Goal: Transaction & Acquisition: Obtain resource

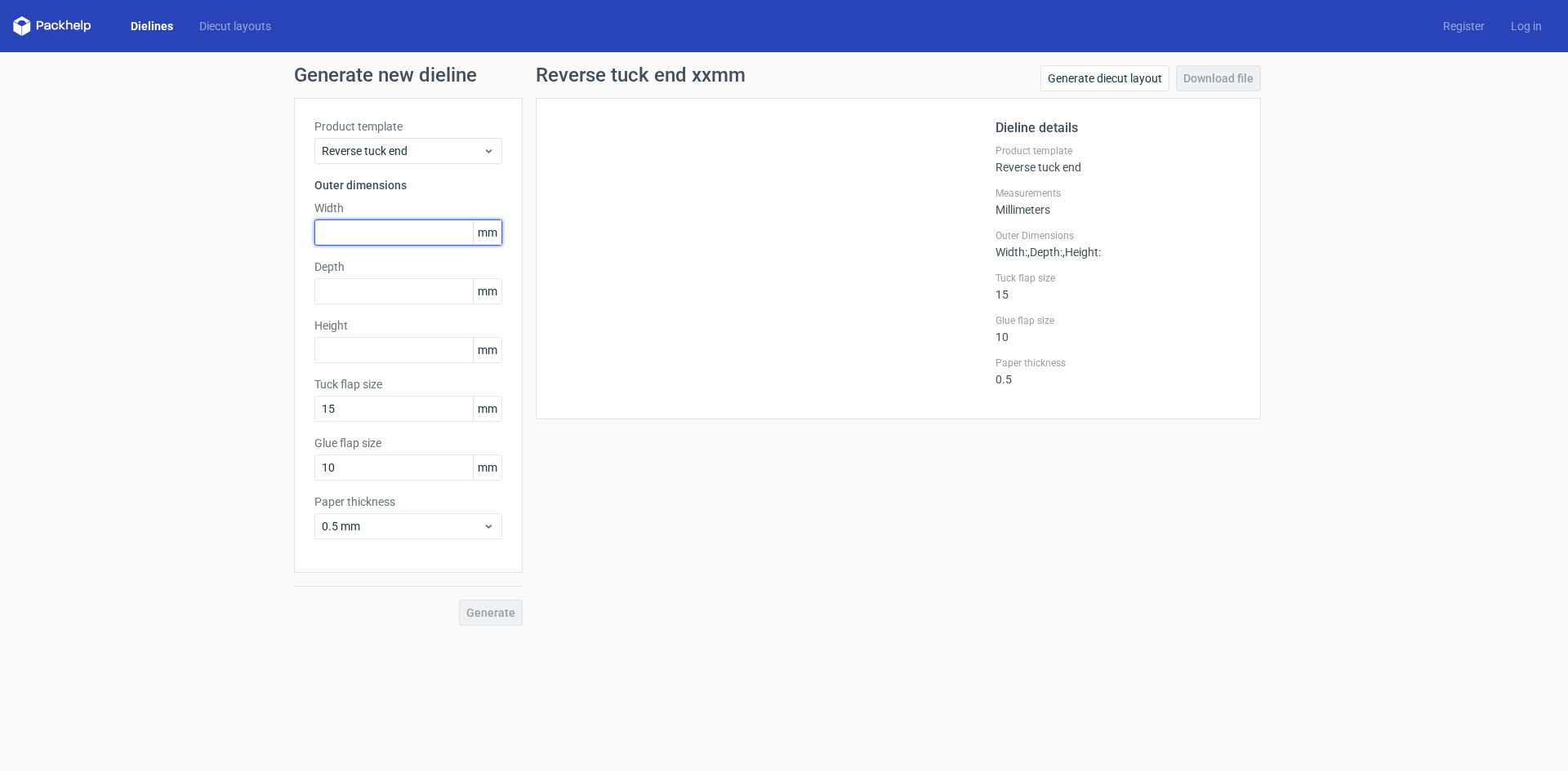
click at [387, 232] on input "text" at bounding box center [408, 233] width 188 height 26
type input "74"
type input "35"
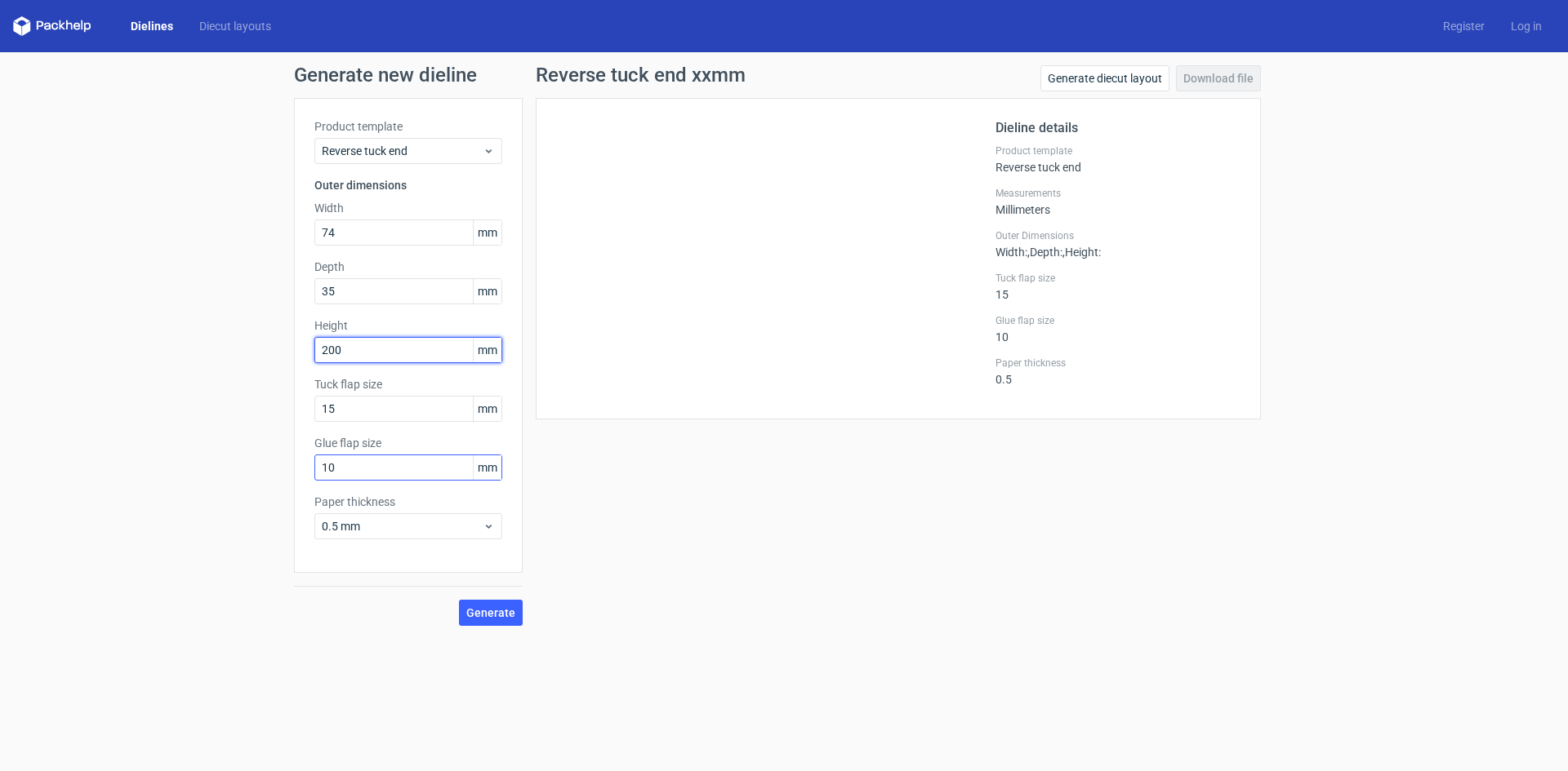
type input "200"
drag, startPoint x: 387, startPoint y: 474, endPoint x: 293, endPoint y: 464, distance: 94.5
click at [293, 464] on div "Generate new dieline Product template Reverse tuck end Outer dimensions Width 7…" at bounding box center [784, 346] width 1568 height 587
click at [459, 600] on button "Generate" at bounding box center [491, 613] width 64 height 26
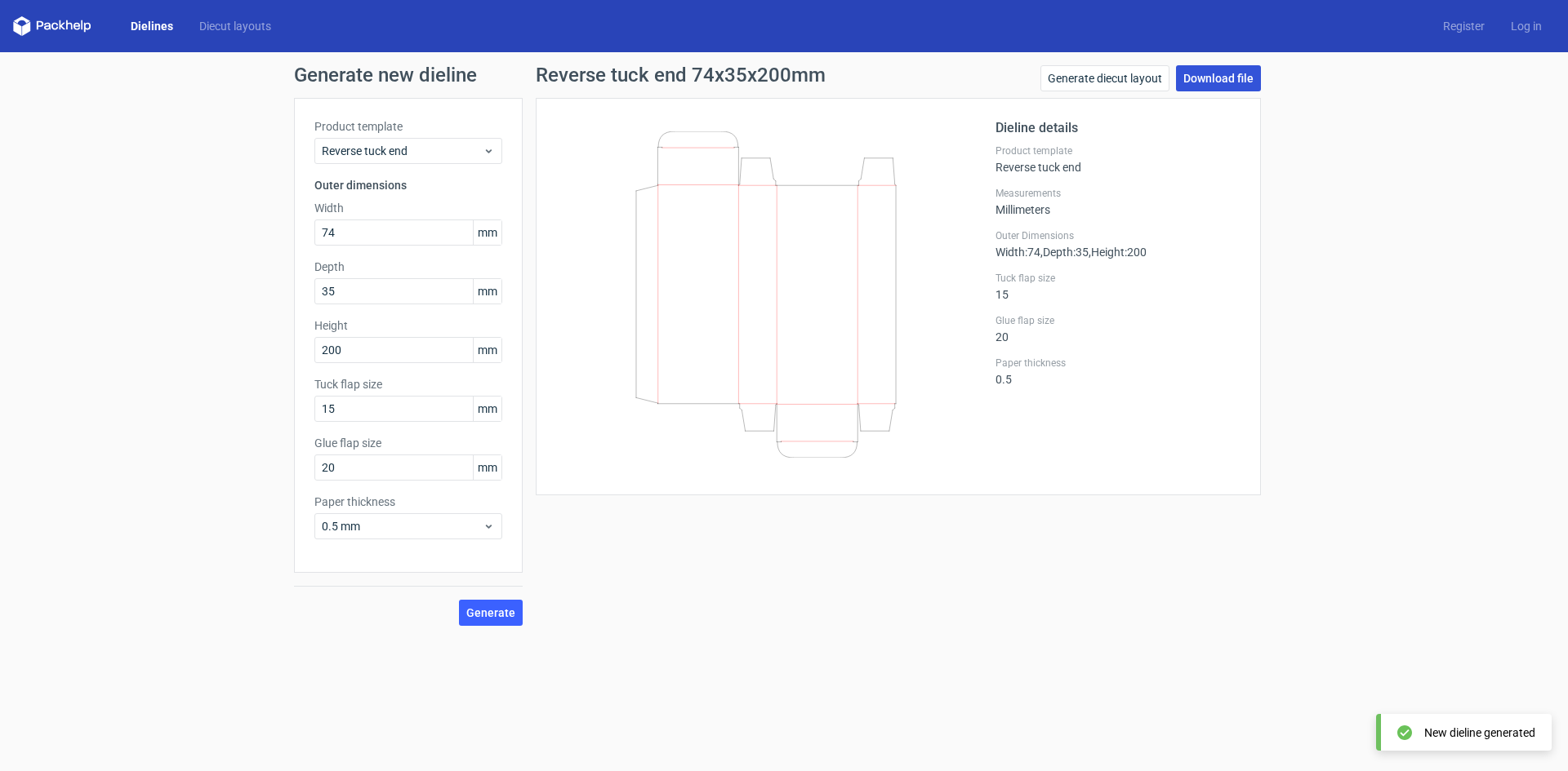
click at [1219, 75] on link "Download file" at bounding box center [1218, 79] width 84 height 26
click at [1408, 490] on div "Generate new dieline Product template Reverse tuck end Outer dimensions Width 7…" at bounding box center [784, 346] width 1568 height 587
click at [1239, 74] on link "Download file" at bounding box center [1218, 79] width 84 height 26
click at [1281, 518] on div "Generate new dieline Product template Reverse tuck end Outer dimensions Width 7…" at bounding box center [784, 346] width 1568 height 587
drag, startPoint x: 343, startPoint y: 468, endPoint x: 208, endPoint y: 468, distance: 135.0
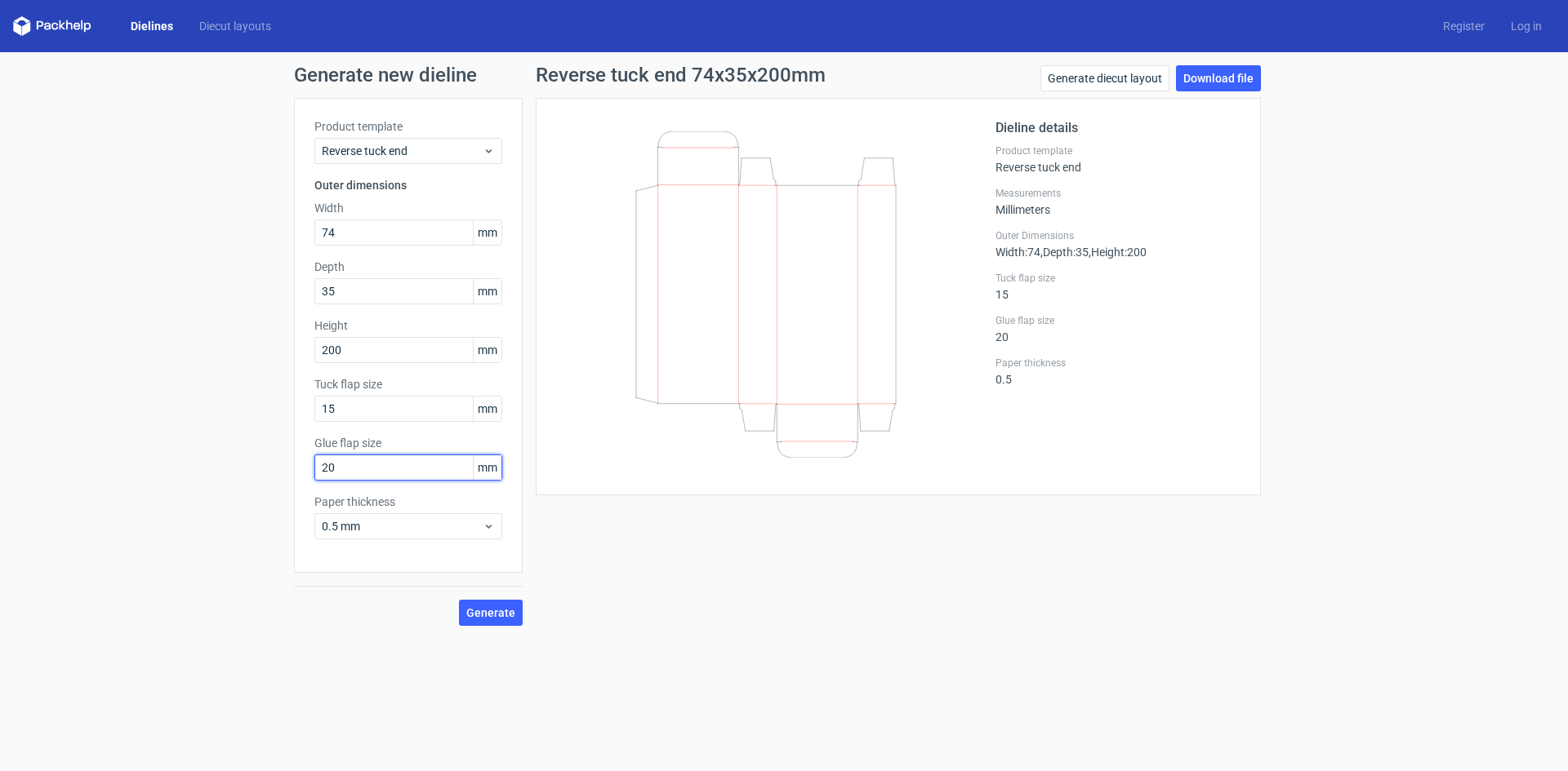
click at [208, 468] on div "Generate new dieline Product template Reverse tuck end Outer dimensions Width 7…" at bounding box center [784, 346] width 1568 height 587
type input "10"
click at [459, 600] on button "Generate" at bounding box center [491, 613] width 64 height 26
click at [1235, 80] on link "Download file" at bounding box center [1218, 79] width 84 height 26
click at [1138, 139] on div "Dieline details Product template Reverse tuck end Measurements Millimeters Oute…" at bounding box center [1118, 296] width 245 height 356
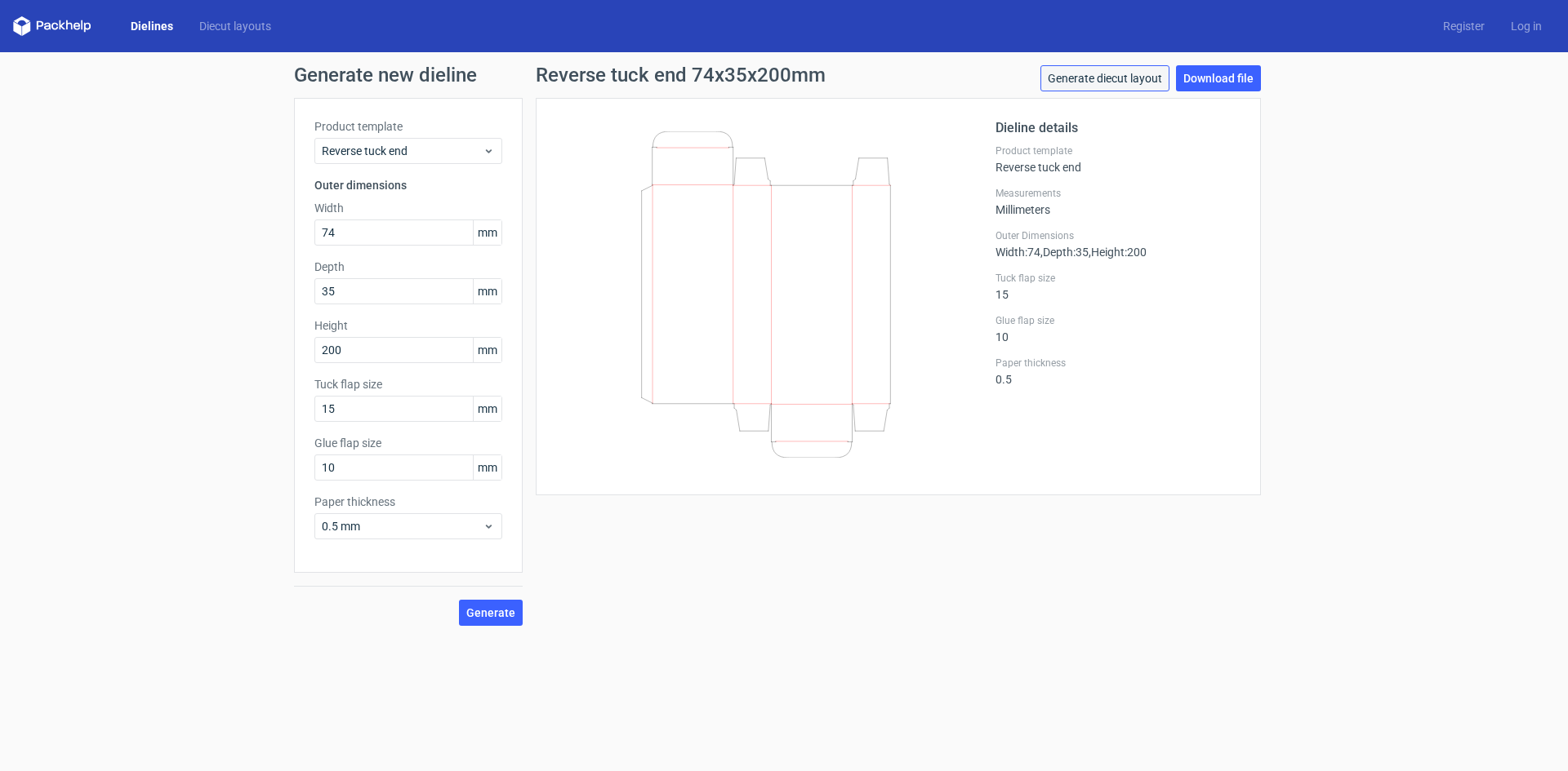
click at [1104, 79] on link "Generate diecut layout" at bounding box center [1104, 79] width 129 height 26
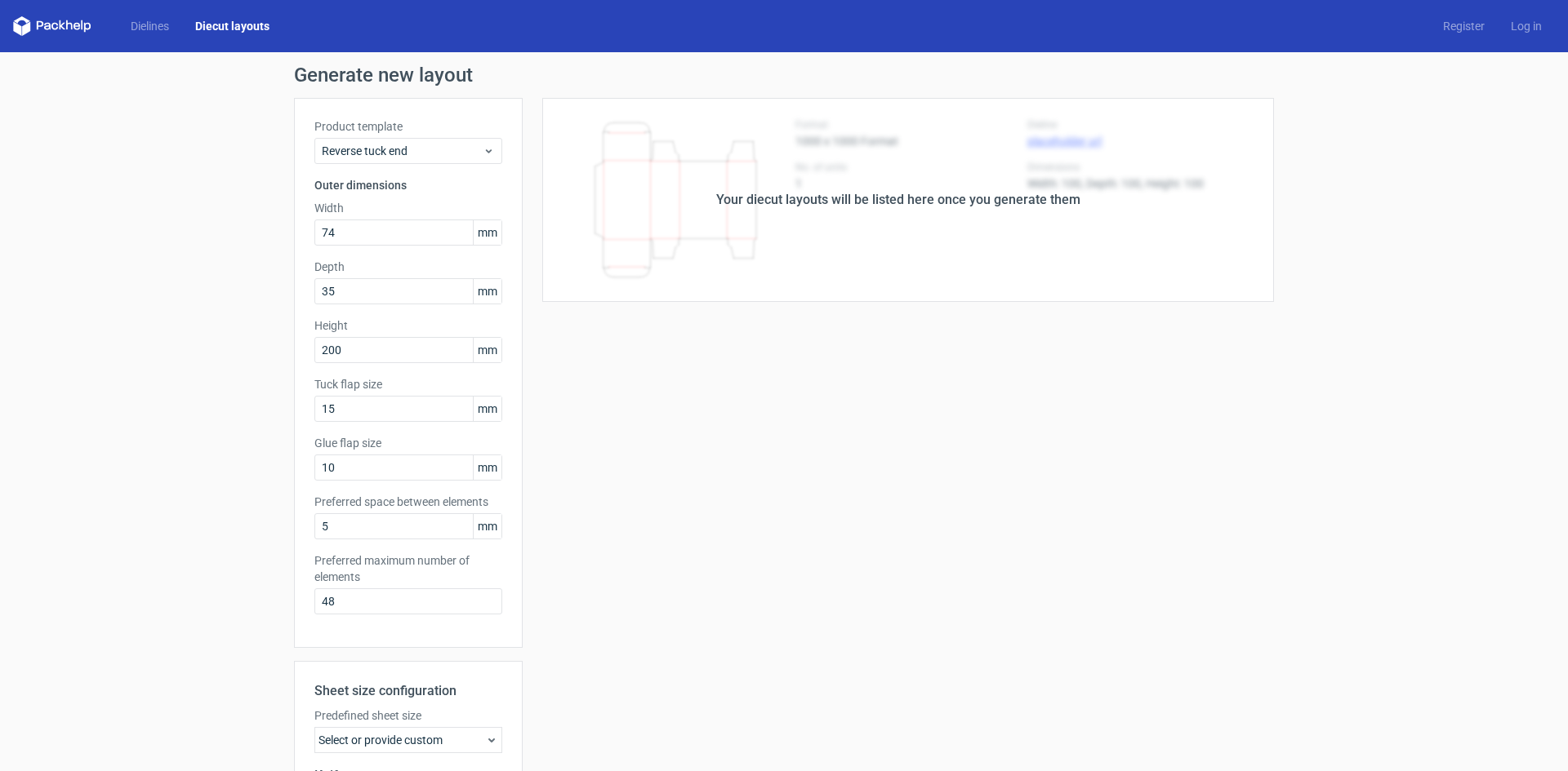
click at [871, 199] on div "Your diecut layouts will be listed here once you generate them" at bounding box center [898, 200] width 364 height 20
click at [356, 147] on span "Reverse tuck end" at bounding box center [402, 150] width 160 height 16
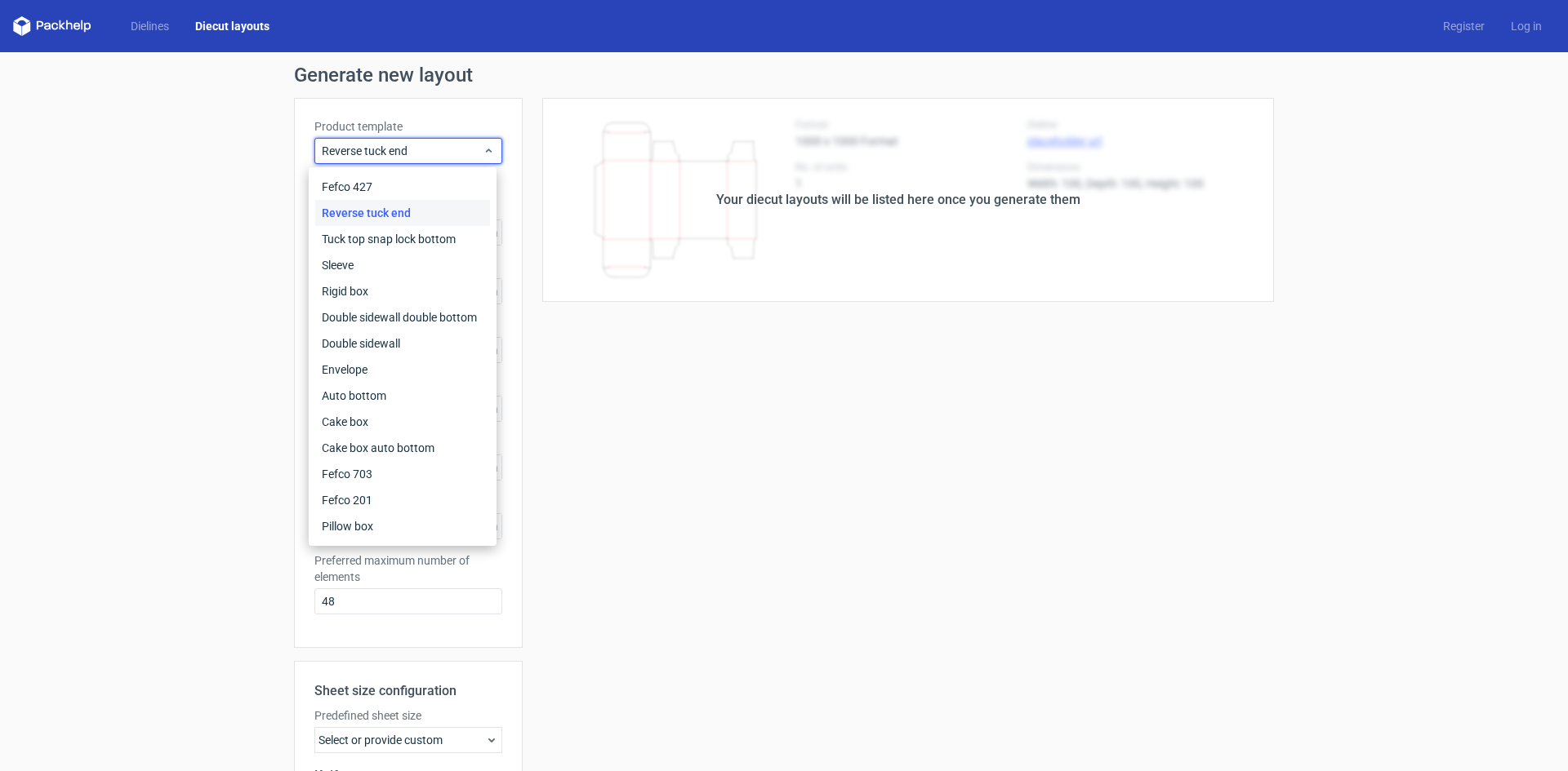
click at [355, 210] on div "Reverse tuck end" at bounding box center [403, 213] width 175 height 26
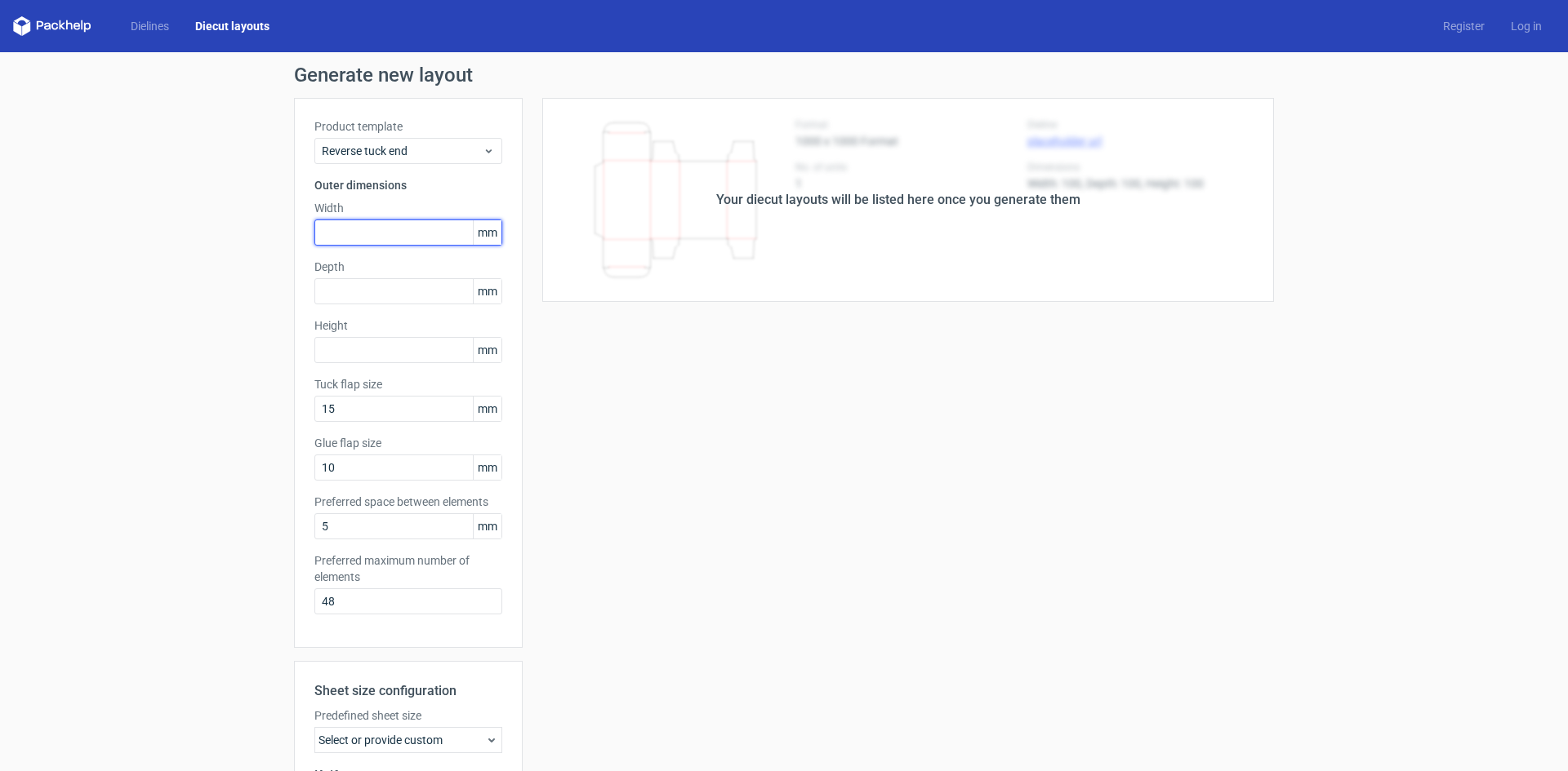
click at [347, 227] on input "text" at bounding box center [408, 233] width 188 height 26
type input "74"
type input "35"
type input "200"
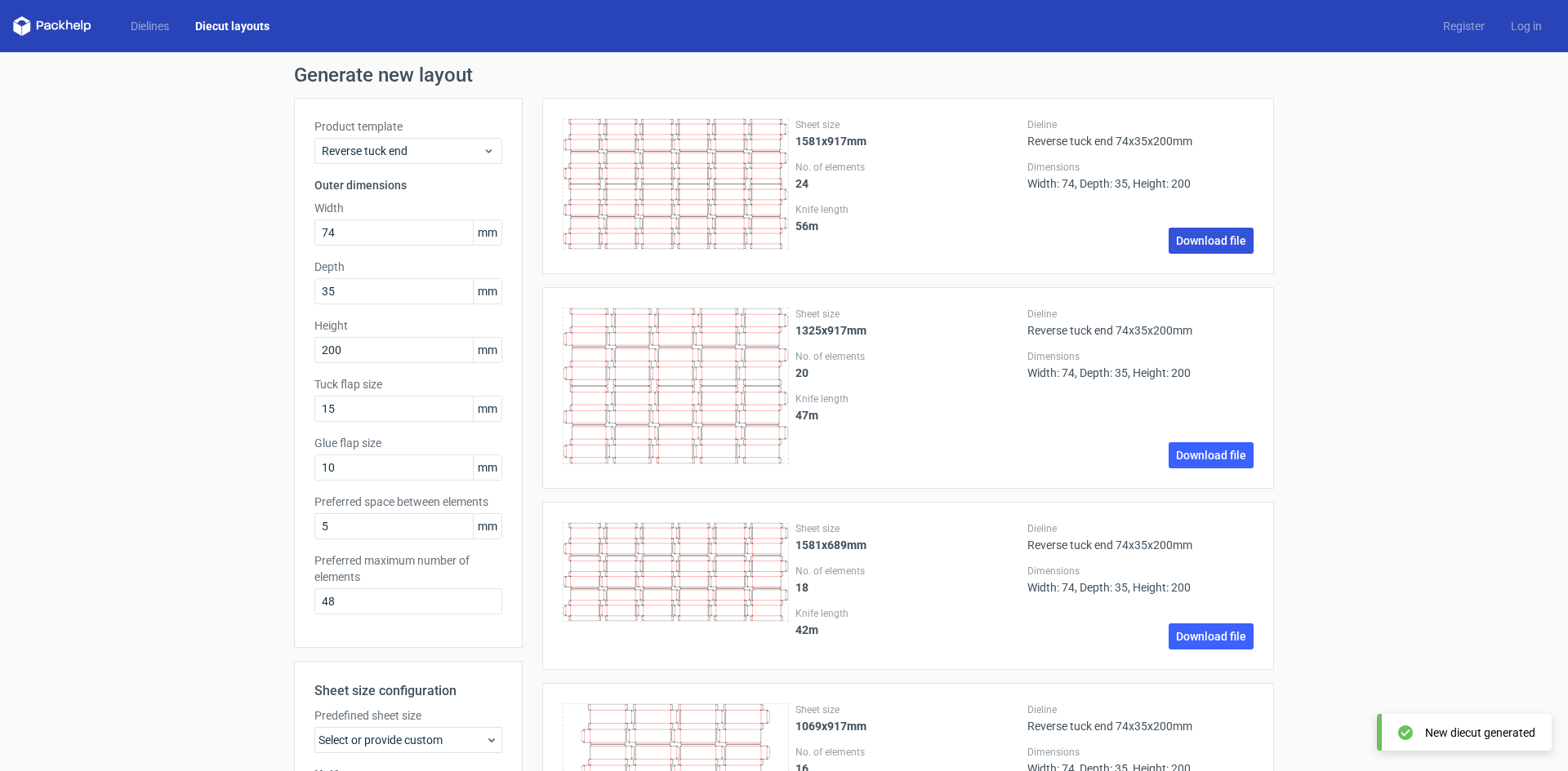
click at [1204, 238] on link "Download file" at bounding box center [1210, 241] width 84 height 26
click at [152, 29] on link "Dielines" at bounding box center [149, 25] width 65 height 16
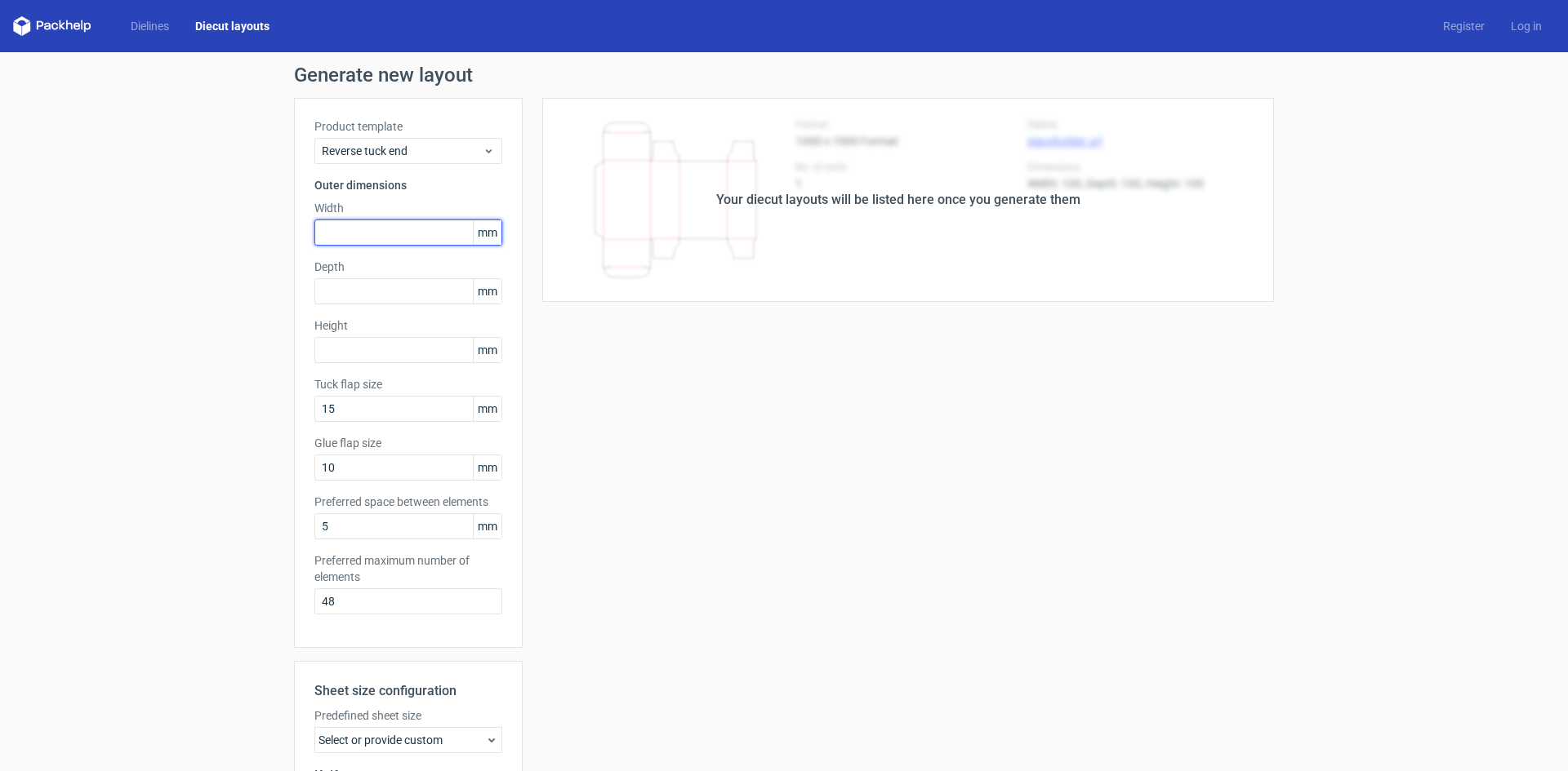
click at [407, 235] on input "text" at bounding box center [408, 233] width 188 height 26
type input "74"
type input "35"
type input "200"
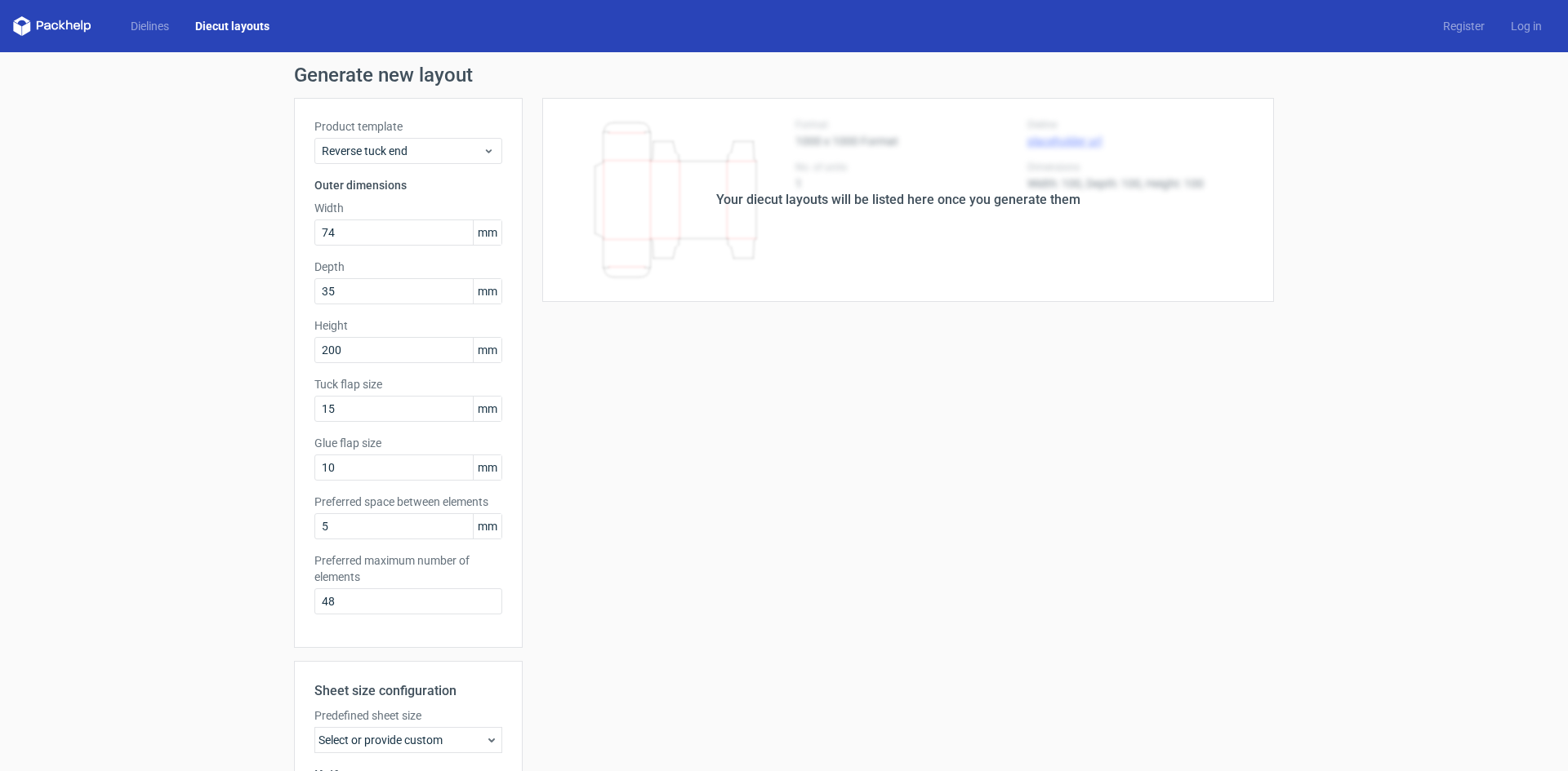
click at [151, 14] on div "Dielines Diecut layouts Register Log in" at bounding box center [784, 26] width 1568 height 53
click at [145, 21] on link "Dielines" at bounding box center [149, 25] width 65 height 16
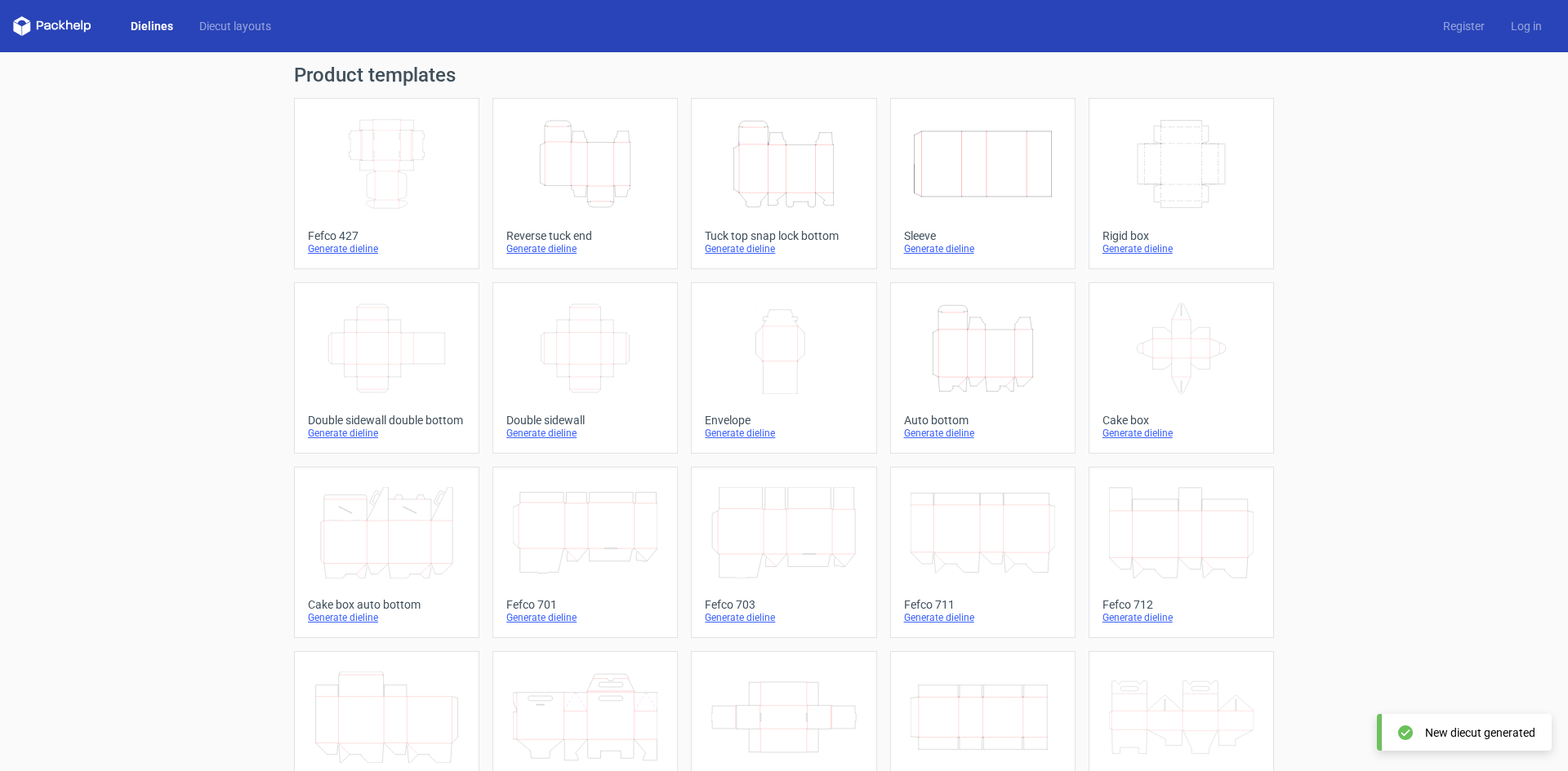
click at [601, 167] on icon "Height Depth Width" at bounding box center [585, 163] width 145 height 91
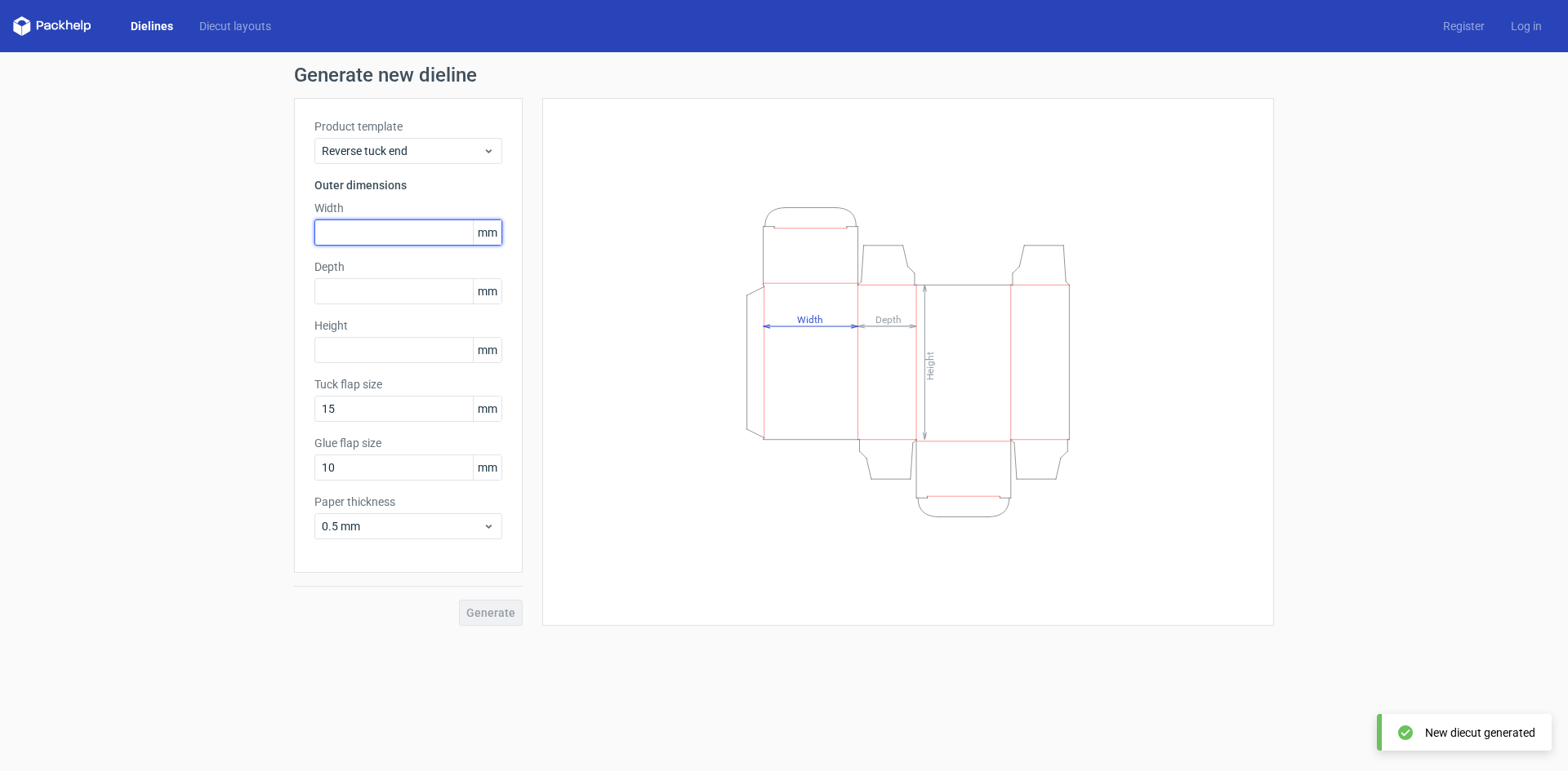
click at [353, 230] on input "text" at bounding box center [408, 233] width 188 height 26
type input "4"
type input "74"
type input "35"
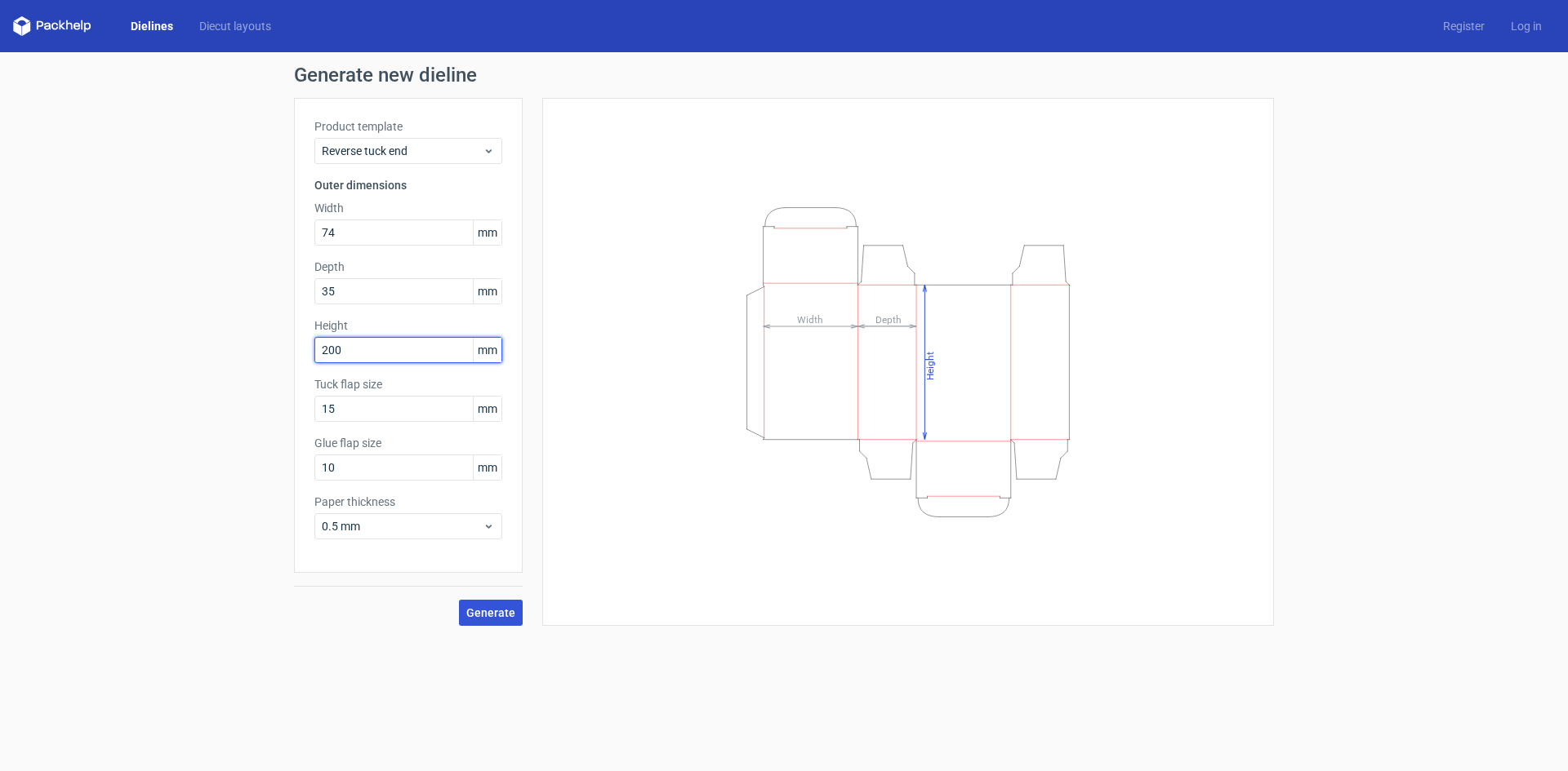
type input "200"
click at [510, 621] on button "Generate" at bounding box center [491, 613] width 64 height 26
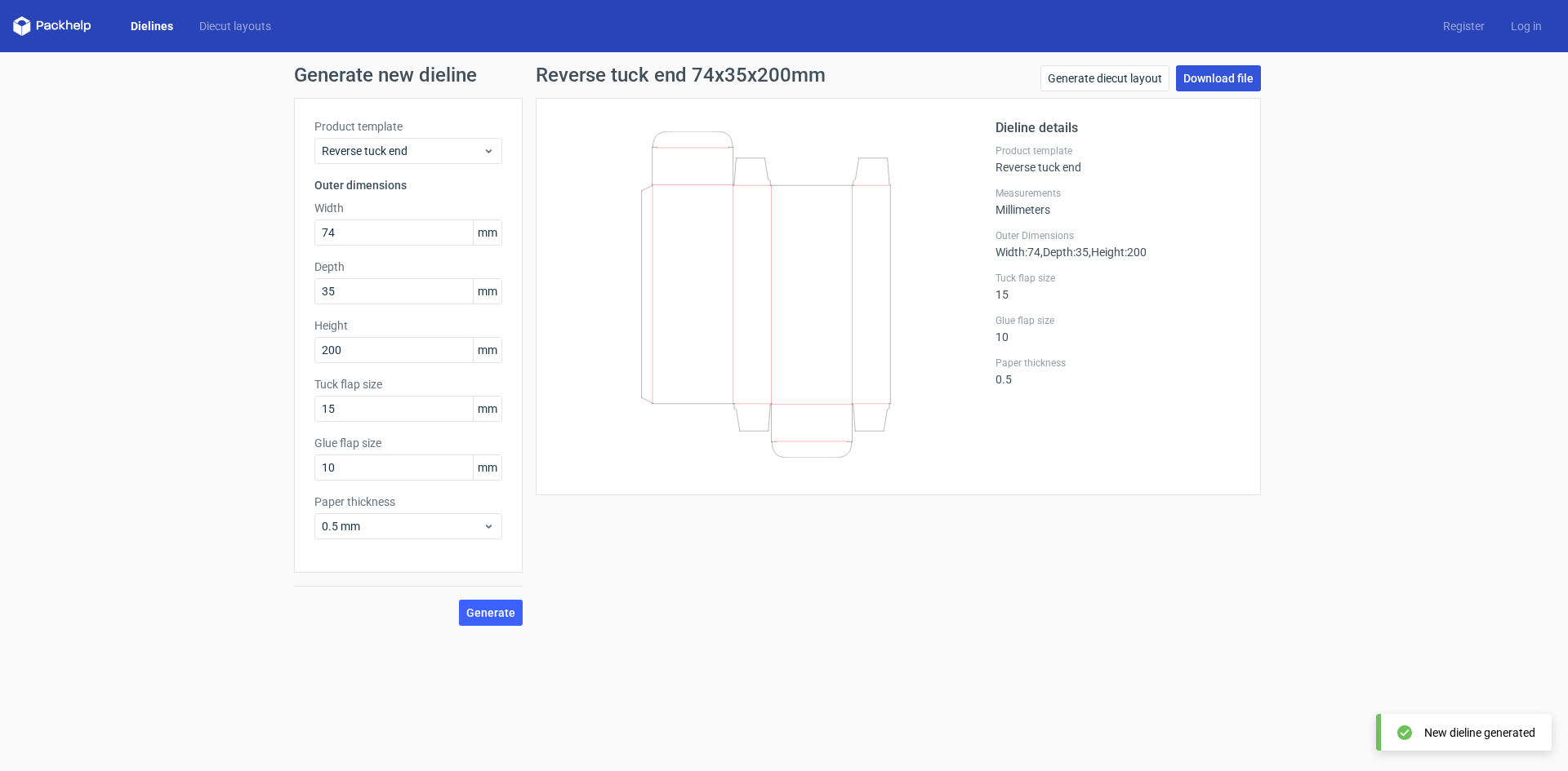
click at [1227, 83] on link "Download file" at bounding box center [1218, 79] width 84 height 26
click at [1350, 478] on div "Generate new dieline Product template Reverse tuck end Outer dimensions Width 7…" at bounding box center [784, 346] width 1568 height 587
